Goal: Task Accomplishment & Management: Manage account settings

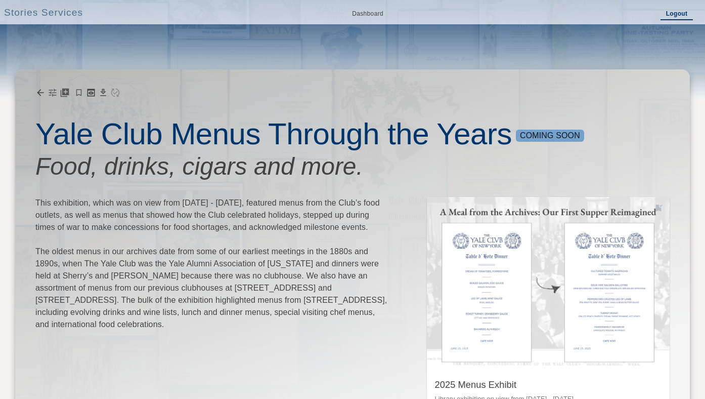
click at [685, 15] on link "Logout" at bounding box center [677, 15] width 32 height 12
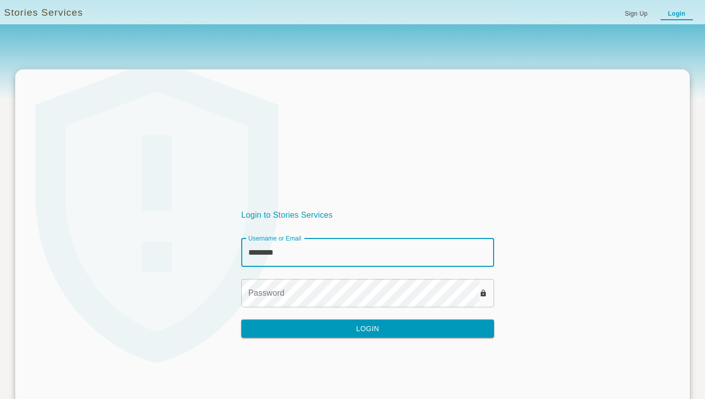
type input "********"
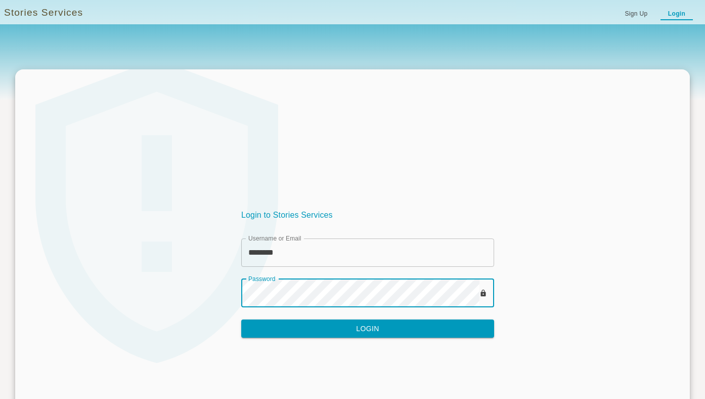
click at [235, 295] on div "Login to Stories Services Username or Email ******** Username or Email Password…" at bounding box center [367, 268] width 705 height 399
click at [368, 323] on button "Login" at bounding box center [367, 328] width 253 height 19
